Goal: Find specific page/section: Find specific page/section

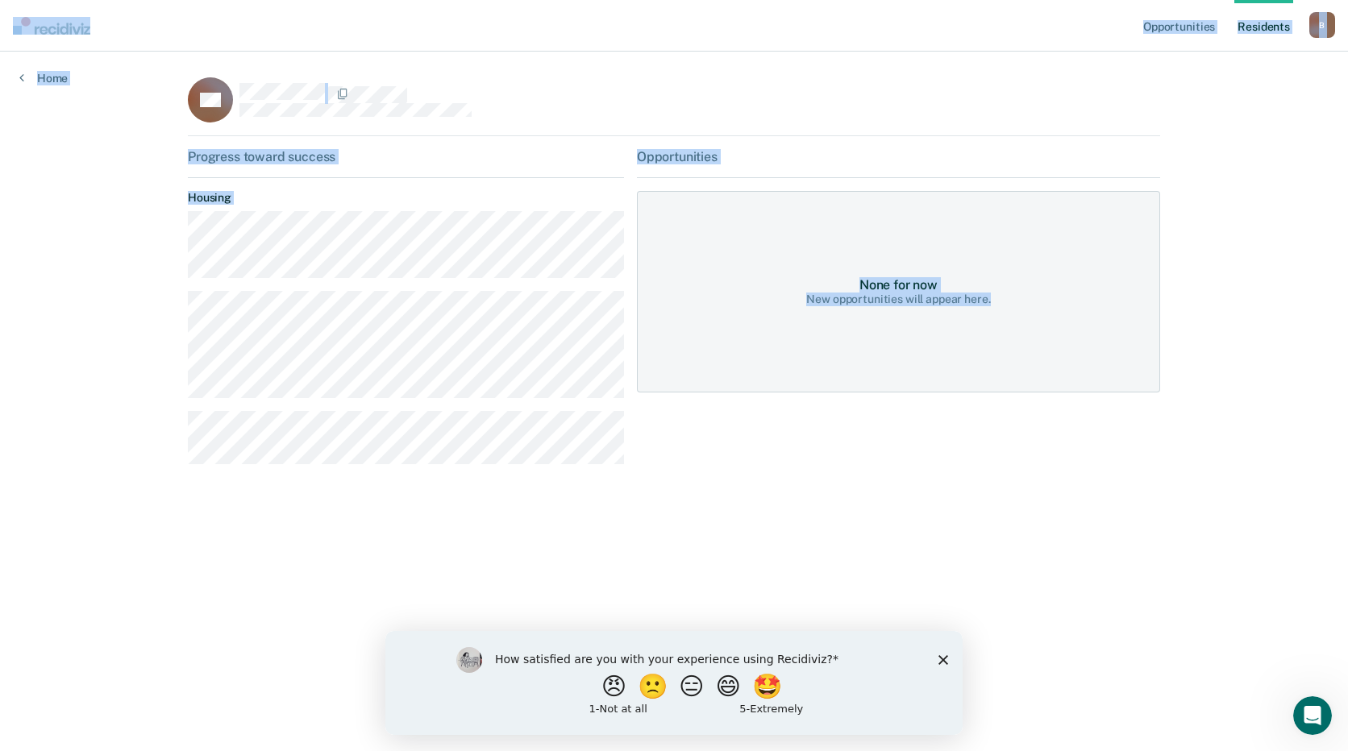
click at [497, 408] on div "Progress toward success Housing" at bounding box center [406, 313] width 436 height 328
